Goal: Task Accomplishment & Management: Complete application form

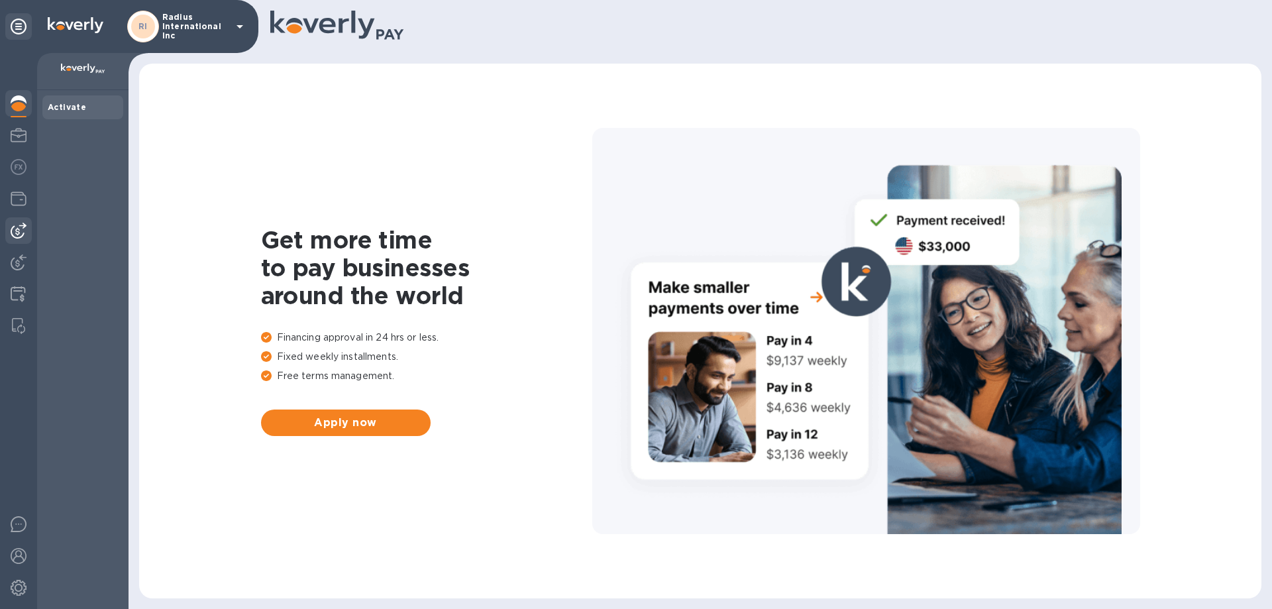
click at [18, 227] on img at bounding box center [19, 231] width 16 height 16
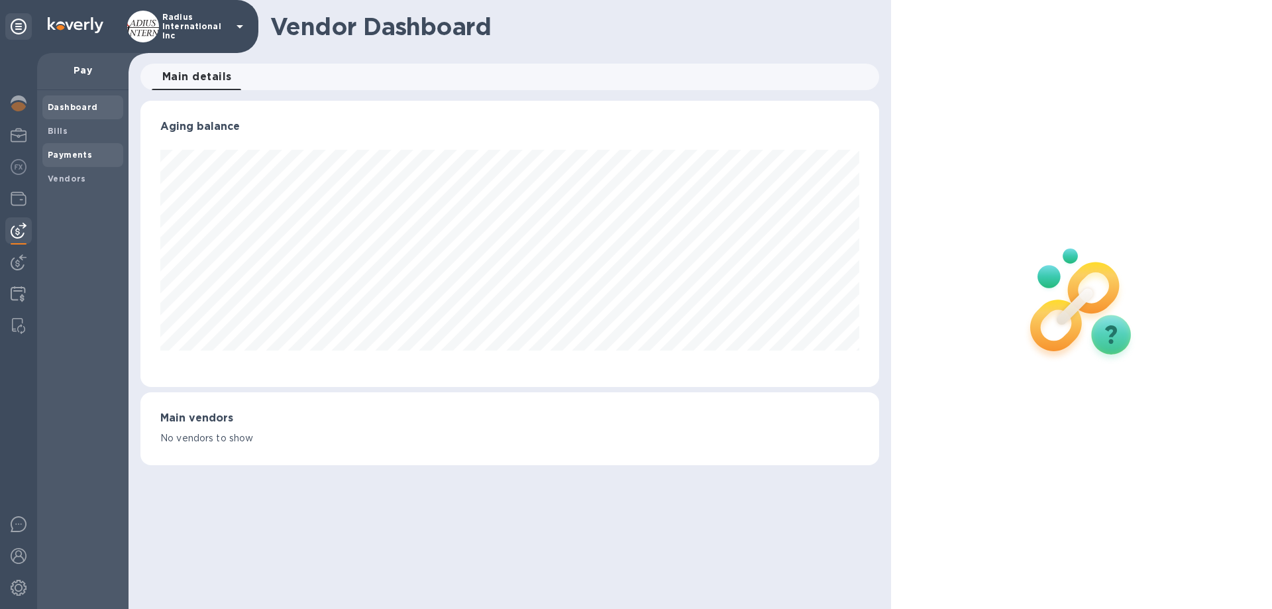
scroll to position [286, 738]
click at [70, 158] on b "Payments" at bounding box center [70, 155] width 44 height 10
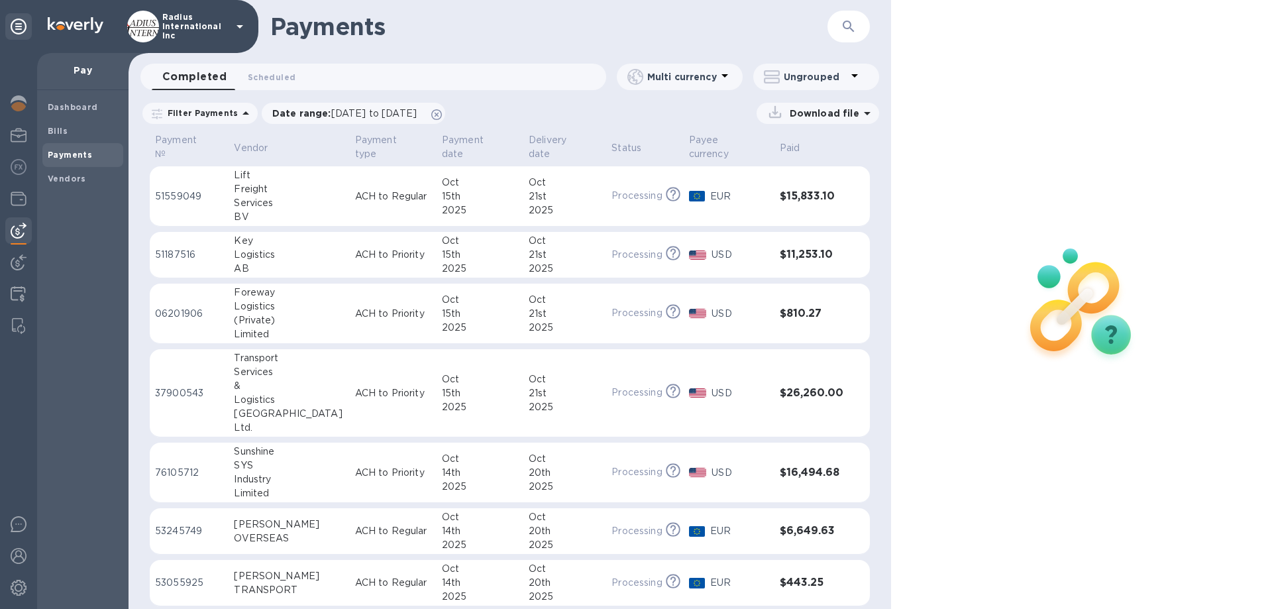
drag, startPoint x: 25, startPoint y: 231, endPoint x: 469, endPoint y: 154, distance: 450.7
click at [26, 231] on img at bounding box center [19, 231] width 16 height 16
drag, startPoint x: 75, startPoint y: 155, endPoint x: 98, endPoint y: 153, distance: 23.3
click at [76, 155] on b "Payments" at bounding box center [70, 155] width 44 height 10
click at [72, 125] on span "Bills" at bounding box center [83, 131] width 70 height 13
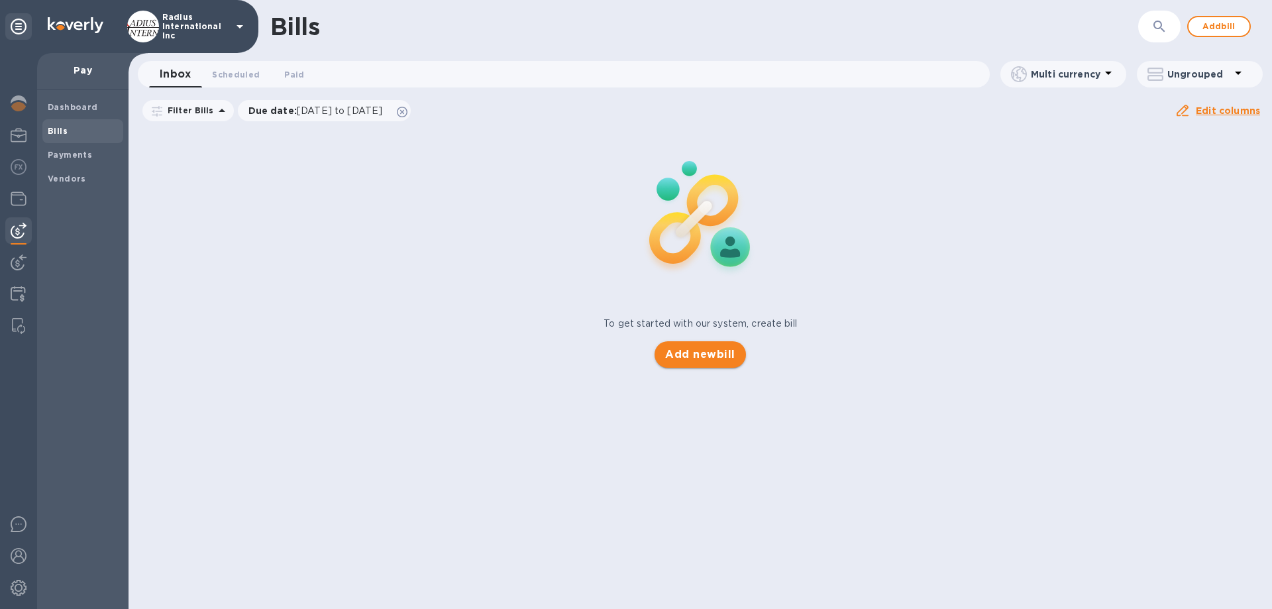
click at [700, 354] on span "Add new bill" at bounding box center [700, 355] width 70 height 16
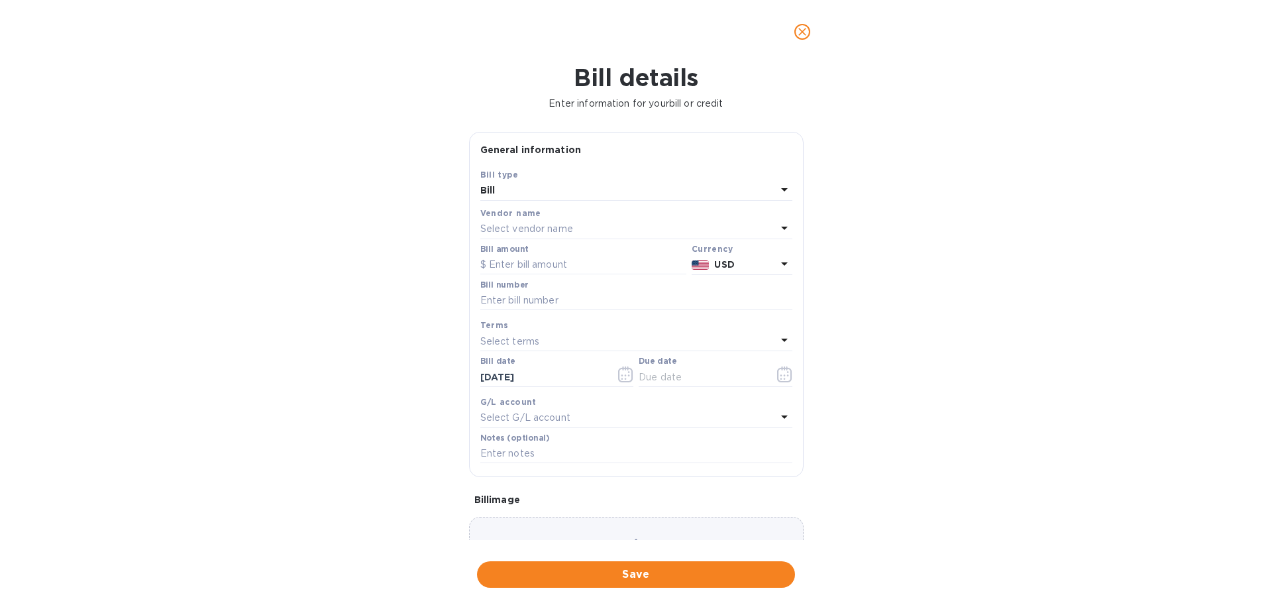
click at [565, 231] on p "Select vendor name" at bounding box center [526, 229] width 93 height 14
click at [801, 38] on icon "close" at bounding box center [802, 31] width 13 height 13
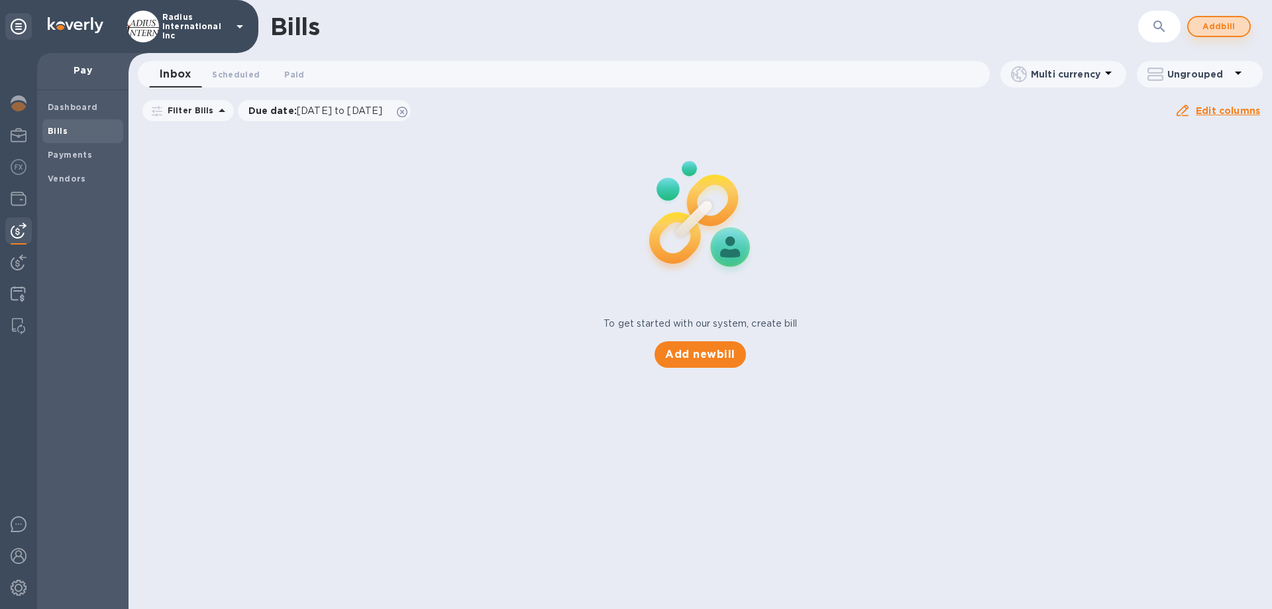
click at [1231, 30] on span "Add bill" at bounding box center [1219, 27] width 40 height 16
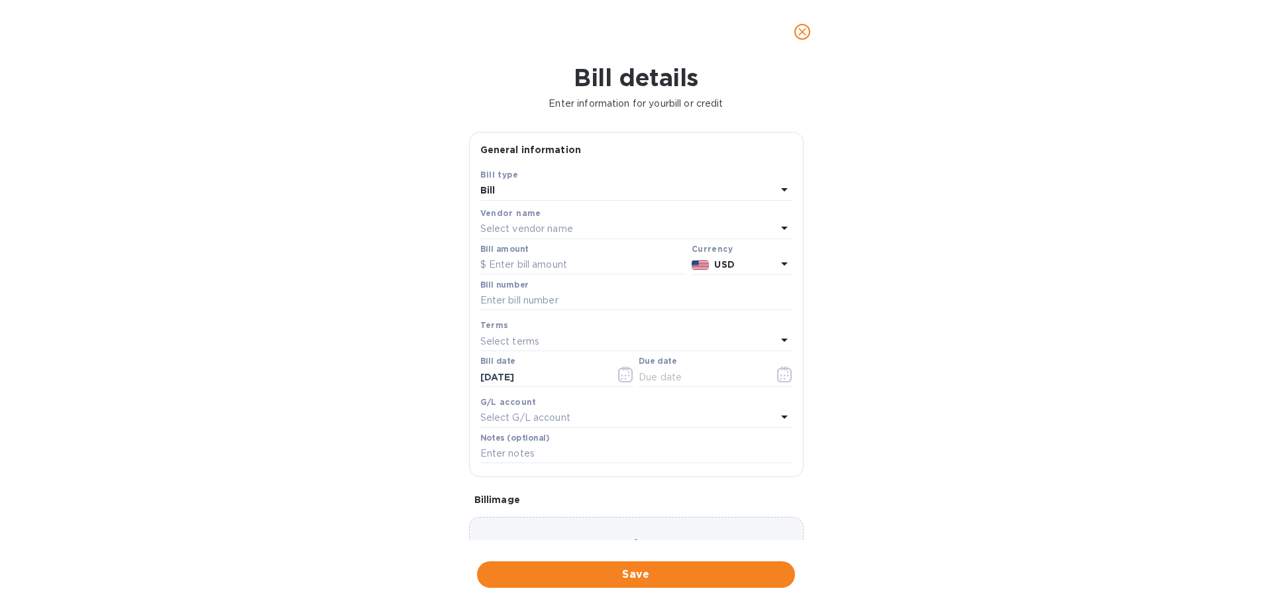
click at [551, 226] on p "Select vendor name" at bounding box center [526, 229] width 93 height 14
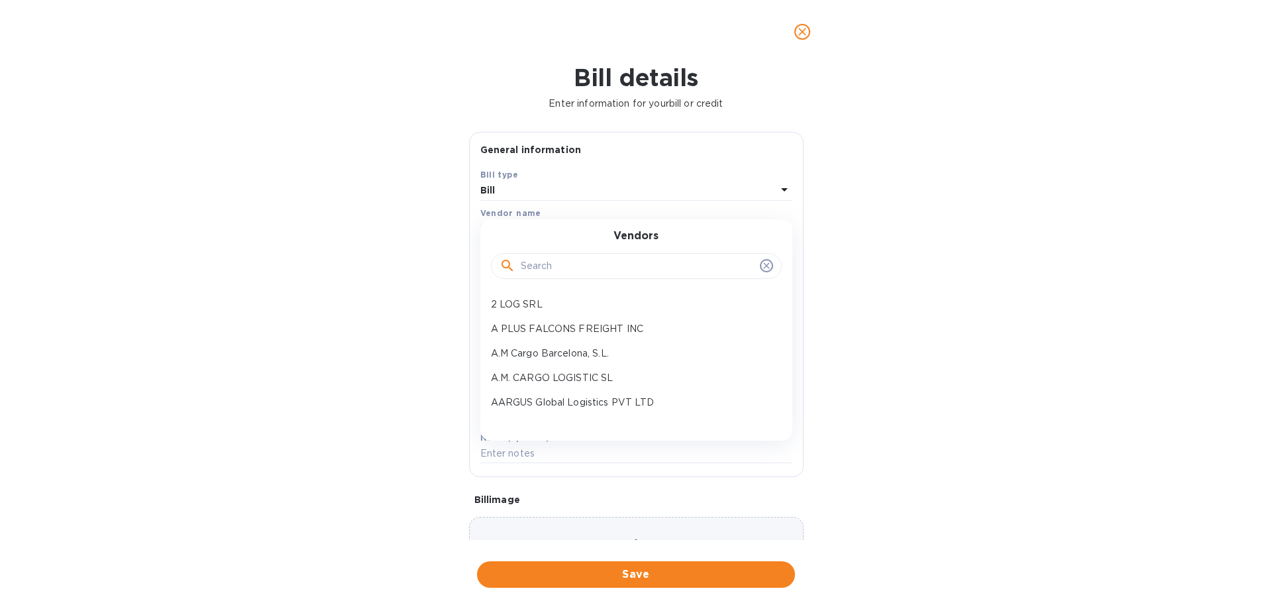
click at [535, 268] on input "text" at bounding box center [638, 266] width 234 height 20
type input "Royal"
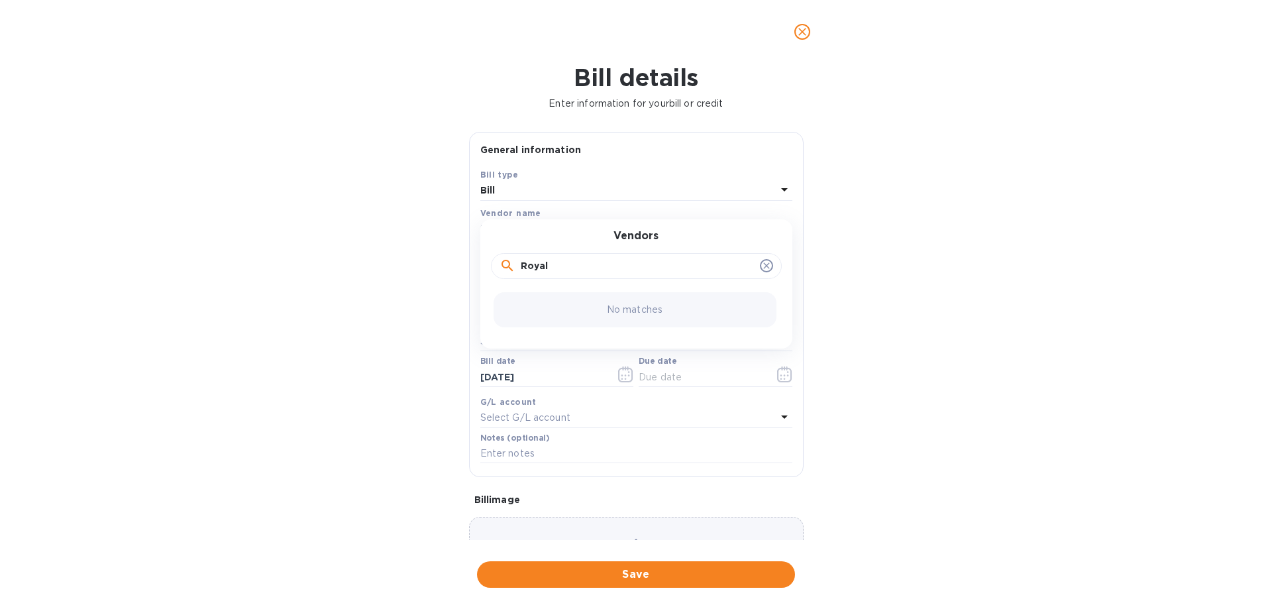
drag, startPoint x: 532, startPoint y: 268, endPoint x: 439, endPoint y: 258, distance: 93.4
click at [439, 258] on div "Bill details Enter information for your bill or credit General information Save…" at bounding box center [636, 336] width 1272 height 545
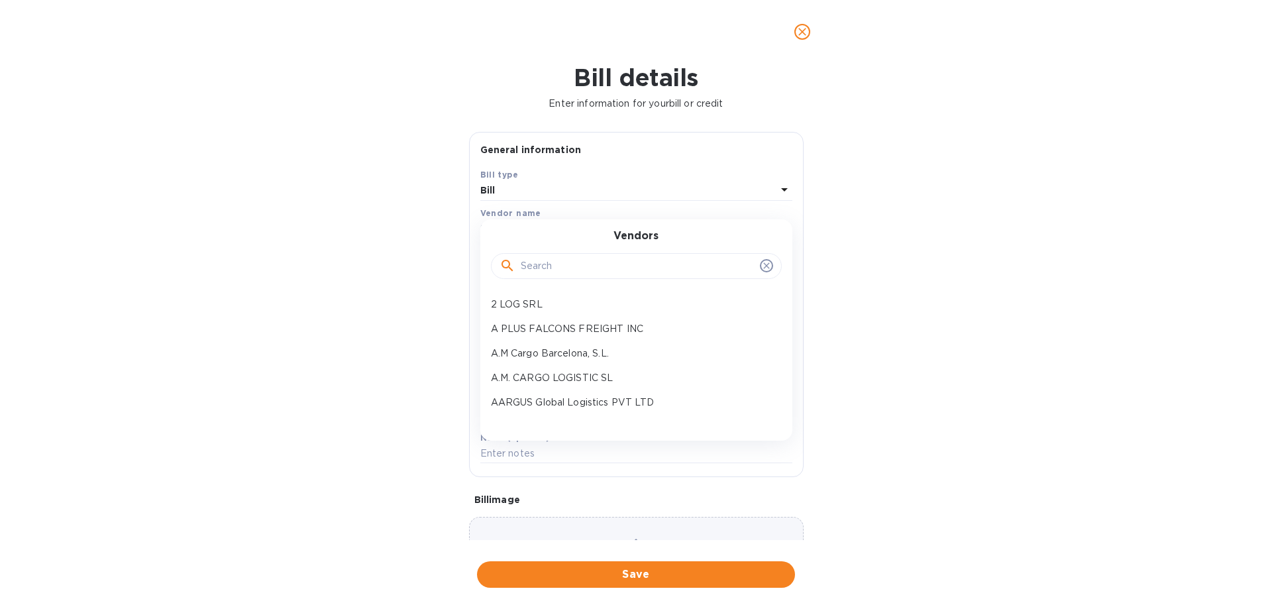
click at [543, 268] on input "text" at bounding box center [638, 266] width 234 height 20
click at [611, 268] on input "text" at bounding box center [638, 266] width 234 height 20
click at [561, 267] on input "text" at bounding box center [638, 266] width 234 height 20
click at [556, 264] on input "text" at bounding box center [638, 266] width 234 height 20
paste input "INTERNATIONAL AIR TRANSPORT ASSOCIATION"
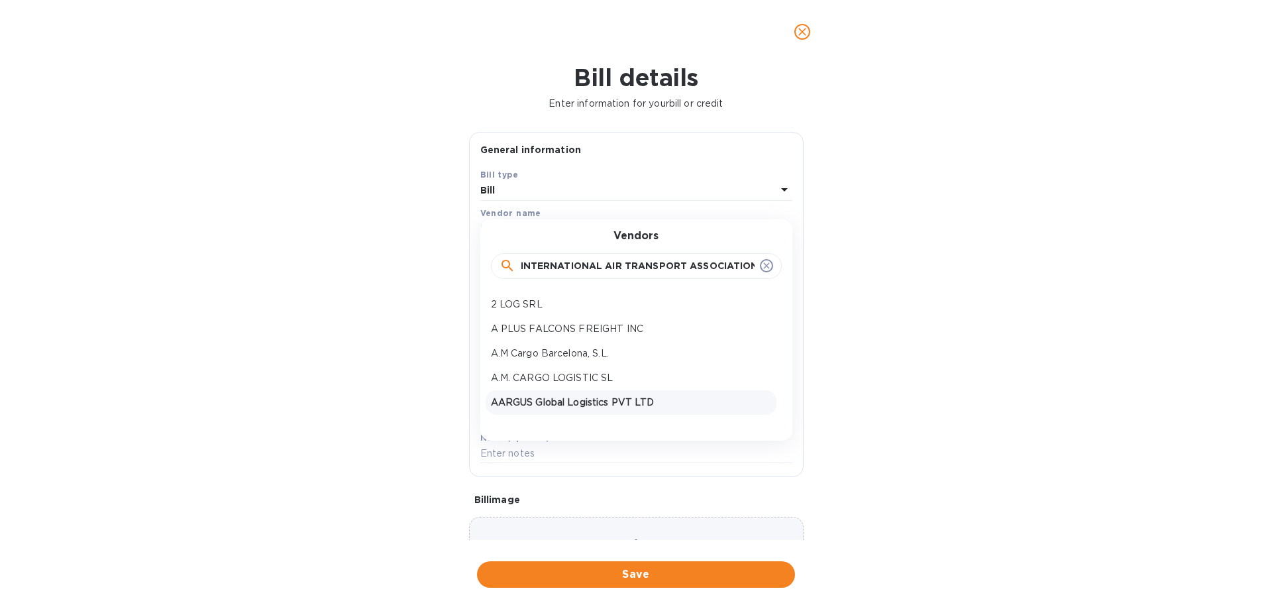
type input "INTERNATIONAL AIR TRANSPORT ASSOCIATION"
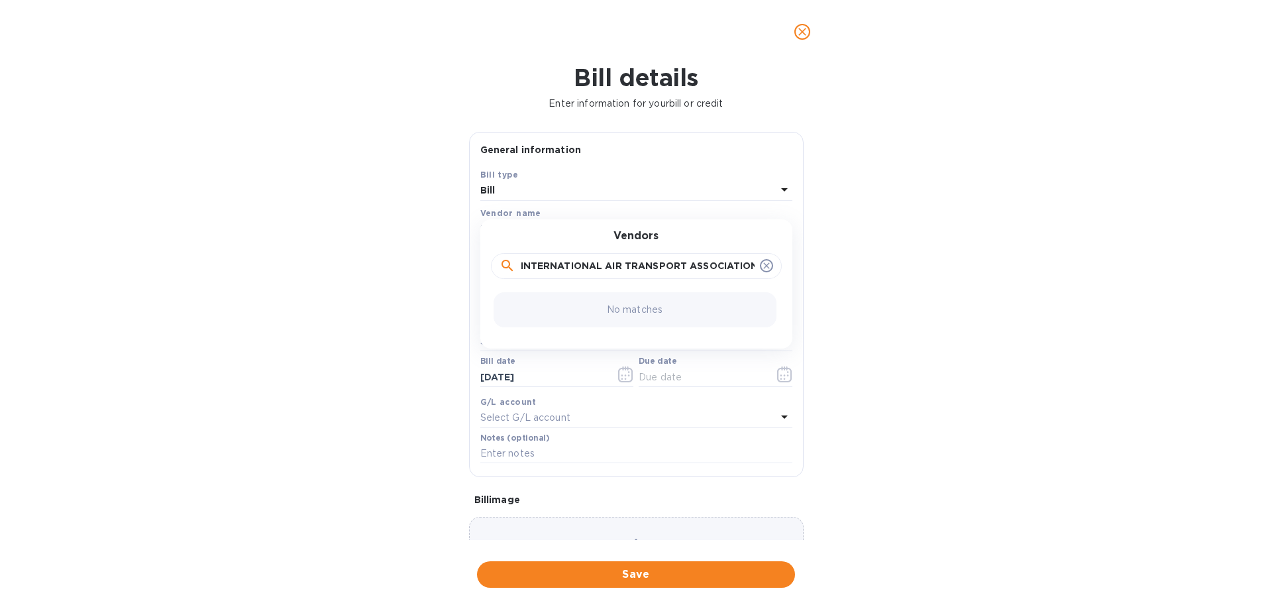
click at [718, 270] on input "INTERNATIONAL AIR TRANSPORT ASSOCIATION" at bounding box center [638, 266] width 234 height 20
click at [749, 265] on div "INTERNATIONAL AIR TRANSPORT ASSOCIATION" at bounding box center [637, 266] width 274 height 20
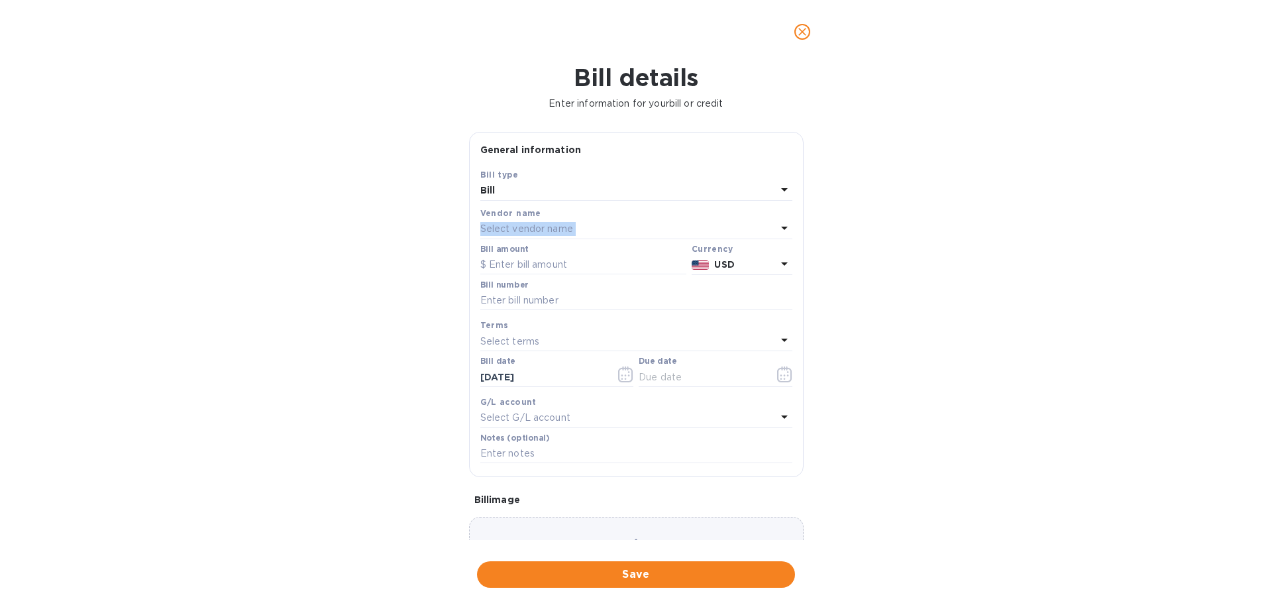
click at [914, 223] on div "Bill details Enter information for your bill or credit General information Save…" at bounding box center [636, 336] width 1272 height 545
click at [804, 34] on icon "close" at bounding box center [802, 32] width 8 height 8
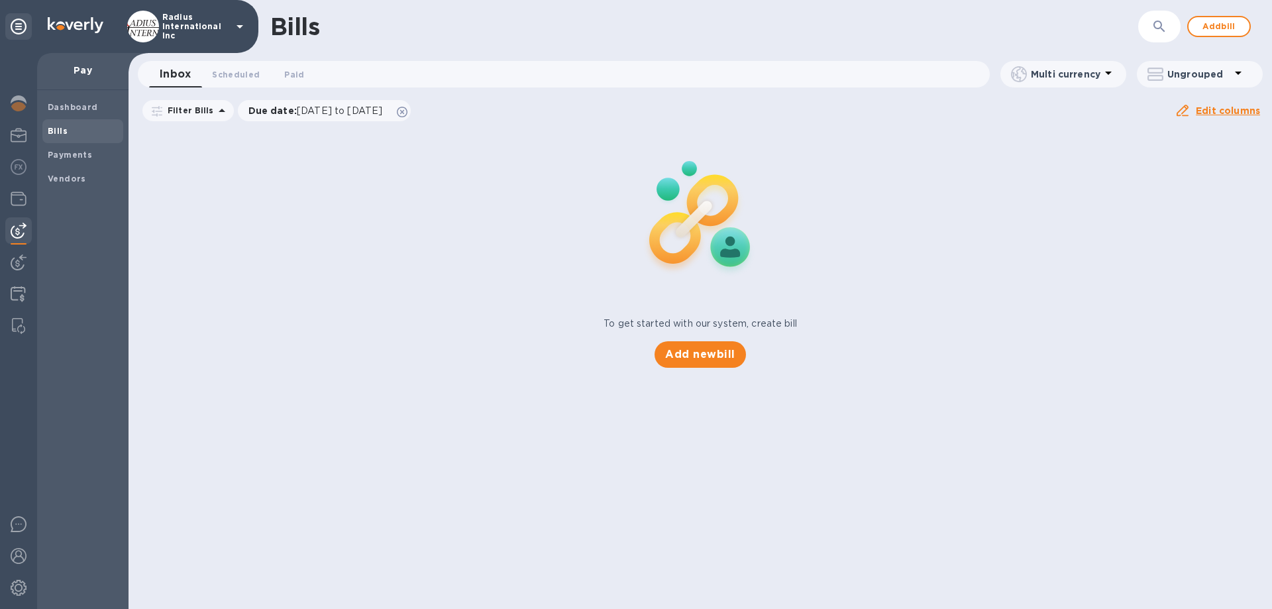
click at [59, 177] on b "Vendors" at bounding box center [67, 179] width 38 height 10
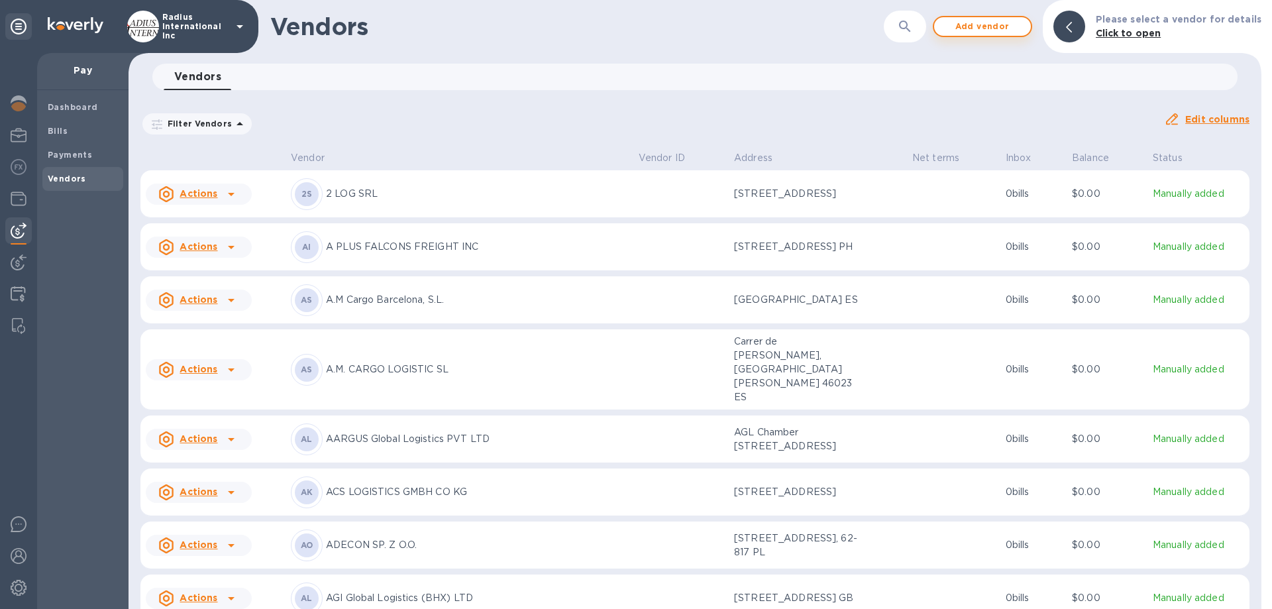
click at [1013, 27] on span "Add vendor" at bounding box center [983, 27] width 76 height 16
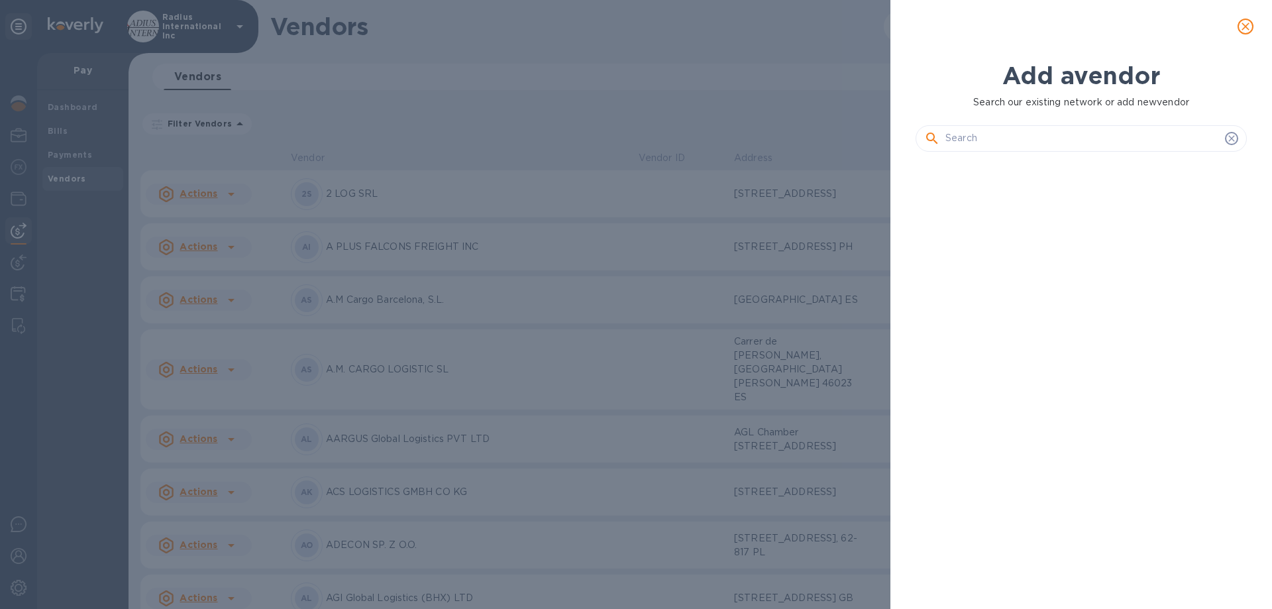
scroll to position [402, 337]
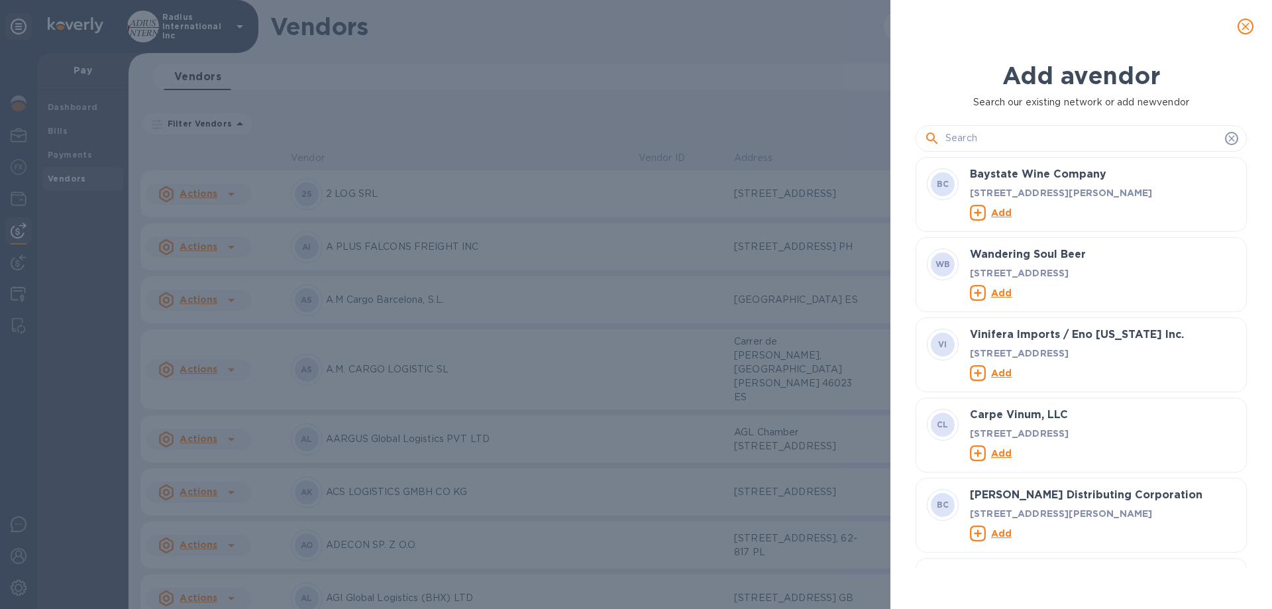
click at [1004, 138] on input "text" at bounding box center [1083, 139] width 274 height 20
paste input "INTERNATIONAL AIR TRANSPORT ASSOCIATION"
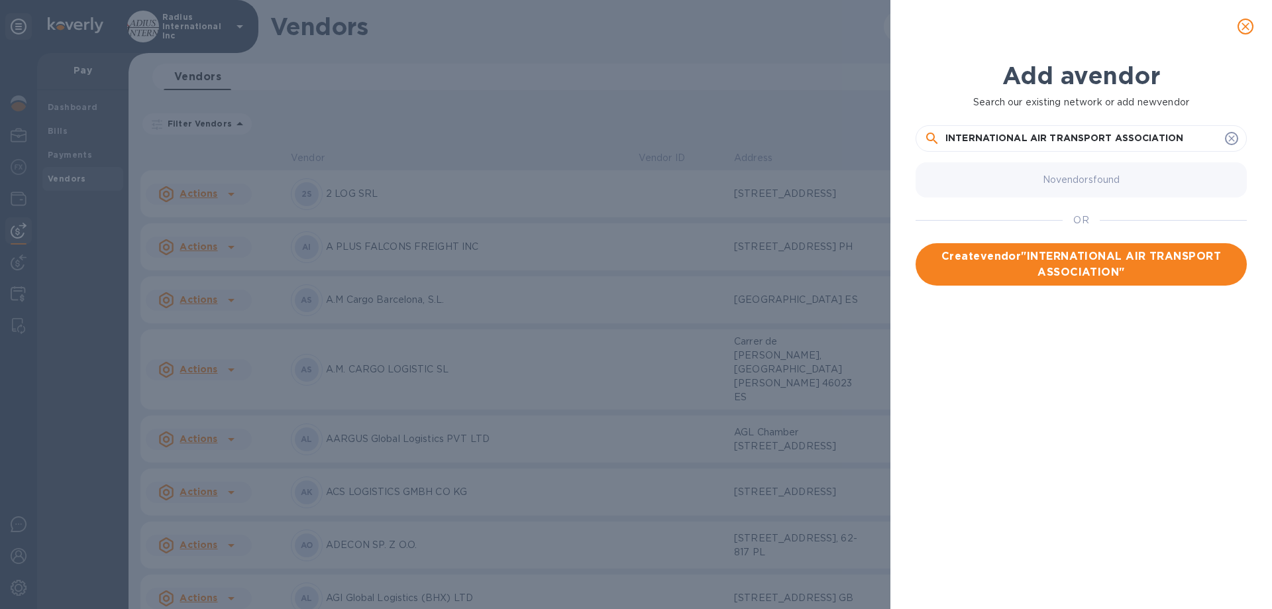
click at [1191, 138] on input "INTERNATIONAL AIR TRANSPORT ASSOCIATION" at bounding box center [1083, 139] width 274 height 20
type input "INTERNATIONAL AIR TRANSPORT ASSOCIATION"
click at [1017, 262] on span "Create vendor " INTERNATIONAL AIR TRANSPORT ASSOCIATION "" at bounding box center [1081, 264] width 310 height 32
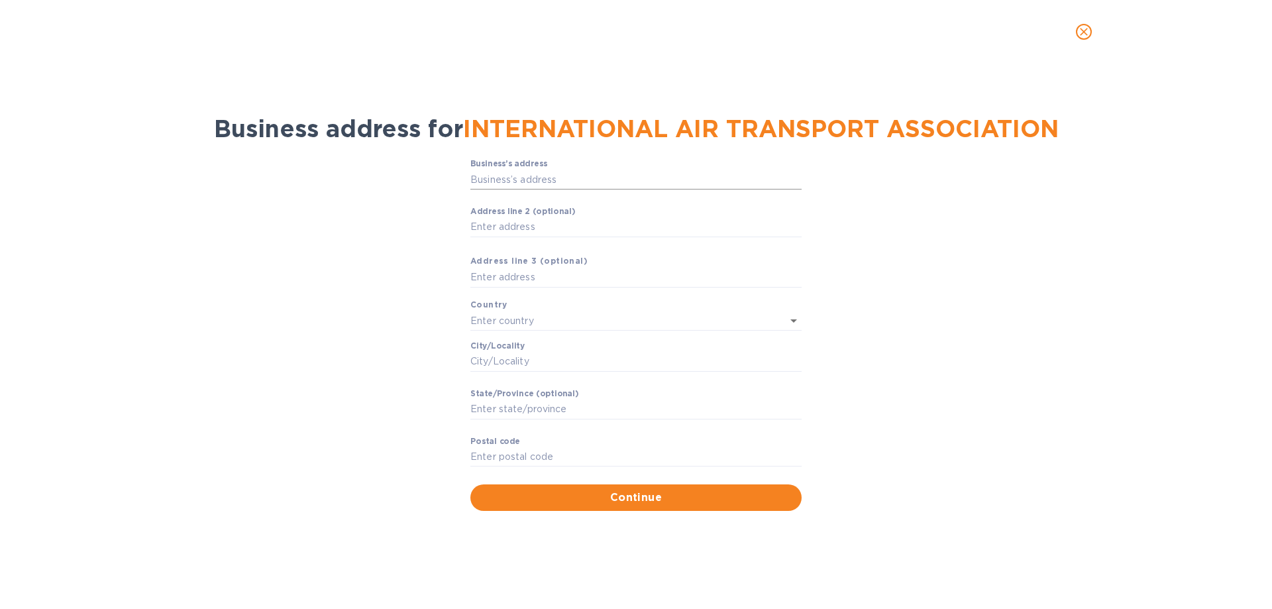
drag, startPoint x: 505, startPoint y: 179, endPoint x: 512, endPoint y: 178, distance: 7.4
click at [505, 179] on input "Business’s аddress" at bounding box center [635, 180] width 331 height 20
drag, startPoint x: 536, startPoint y: 177, endPoint x: 543, endPoint y: 176, distance: 6.8
click at [536, 177] on input "Business’s аddress" at bounding box center [635, 180] width 331 height 20
type input "SS135 800"
